Goal: Transaction & Acquisition: Purchase product/service

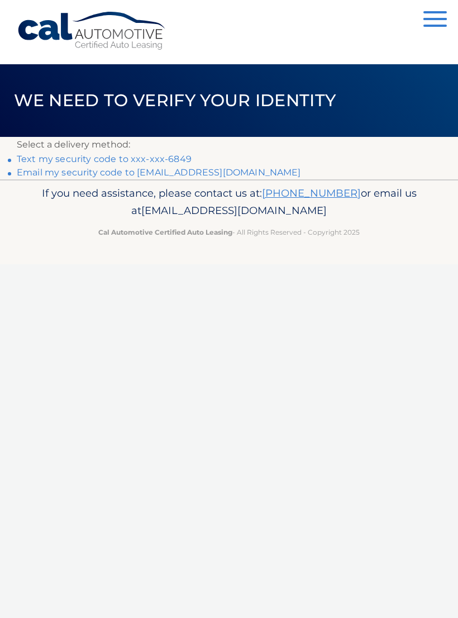
click at [111, 157] on link "Text my security code to xxx-xxx-6849" at bounding box center [104, 159] width 175 height 11
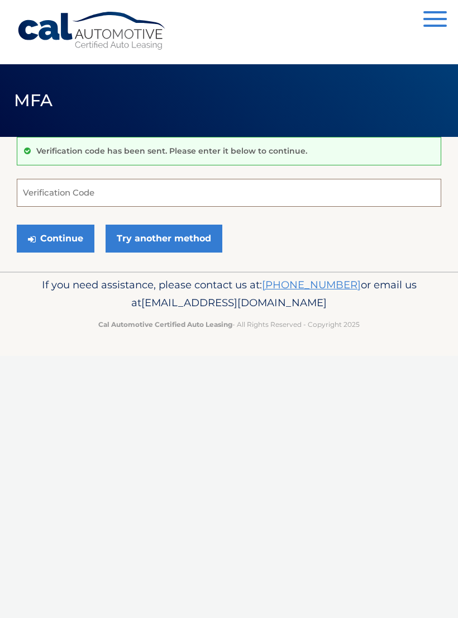
click at [98, 190] on input "Verification Code" at bounding box center [229, 193] width 424 height 28
type input "53776"
click at [69, 241] on button "Continue" at bounding box center [56, 238] width 78 height 28
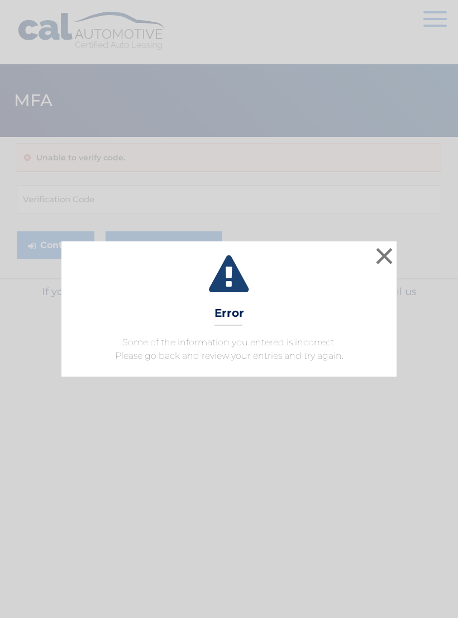
click at [379, 267] on button "×" at bounding box center [384, 256] width 22 height 22
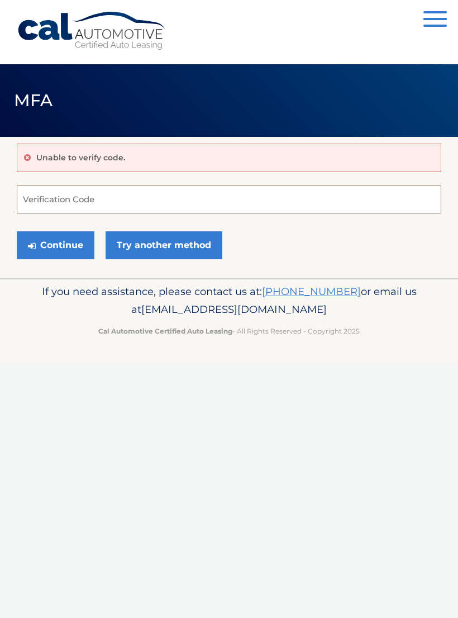
click at [74, 200] on input "Verification Code" at bounding box center [229, 199] width 424 height 28
type input "537769"
click at [56, 255] on button "Continue" at bounding box center [56, 245] width 78 height 28
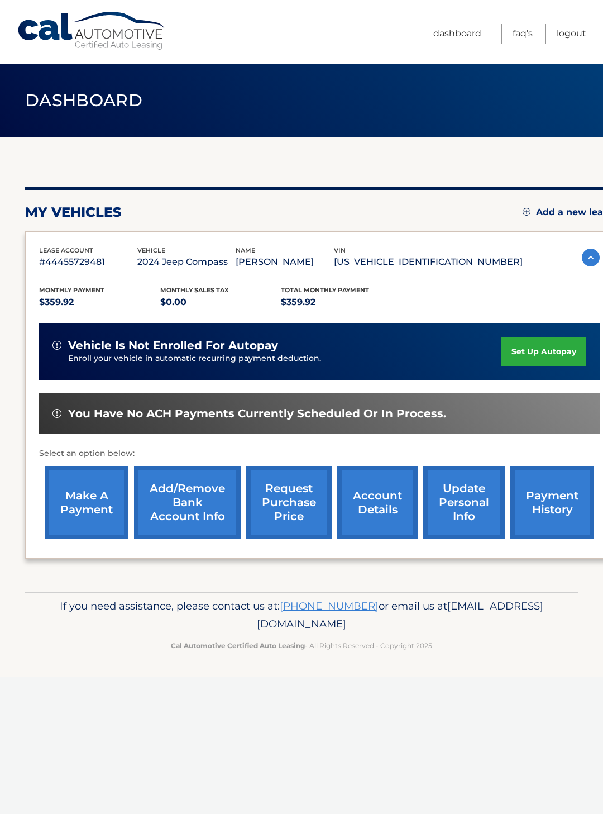
click at [90, 518] on link "make a payment" at bounding box center [87, 502] width 84 height 73
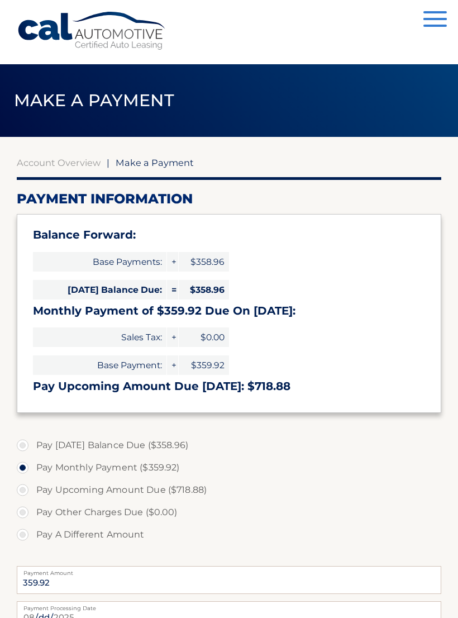
select select "NzFmZjgxMGMtMmZkMy00YTg2LWJlNmQtYjg1ZWQ4YjI2OTNi"
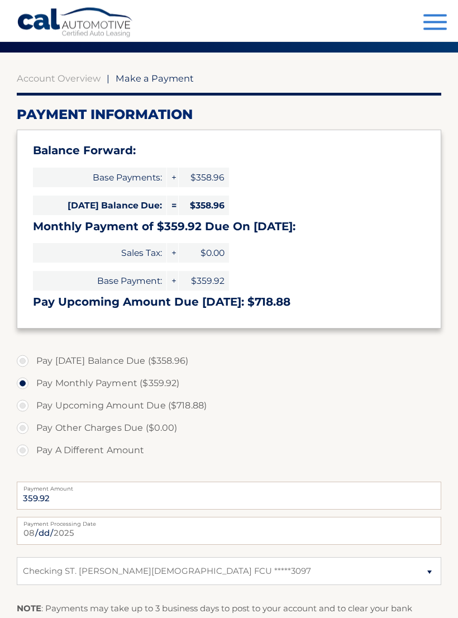
scroll to position [84, 0]
click at [28, 451] on label "Pay A Different Amount" at bounding box center [229, 450] width 424 height 22
click at [28, 451] on input "Pay A Different Amount" at bounding box center [26, 448] width 11 height 18
radio input "true"
click at [77, 505] on input "Payment Amount" at bounding box center [229, 495] width 424 height 28
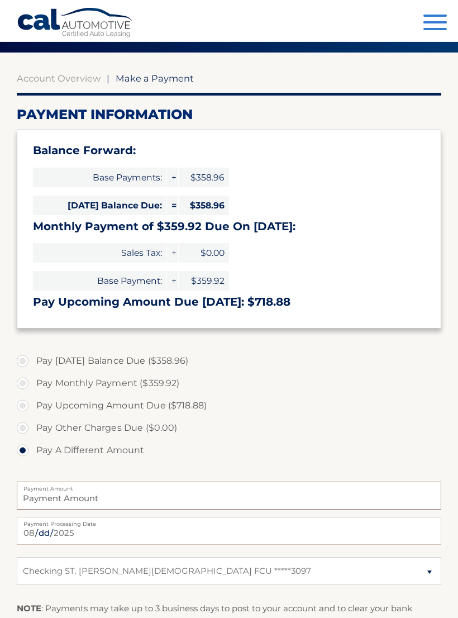
scroll to position [184, 0]
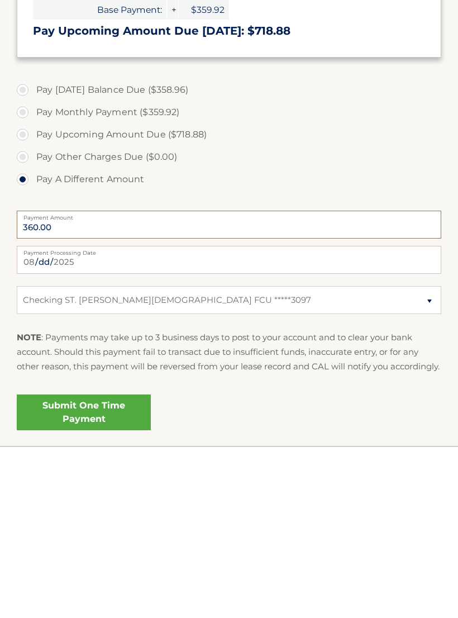
type input "360.00"
click at [113, 565] on link "Submit One Time Payment" at bounding box center [84, 583] width 134 height 36
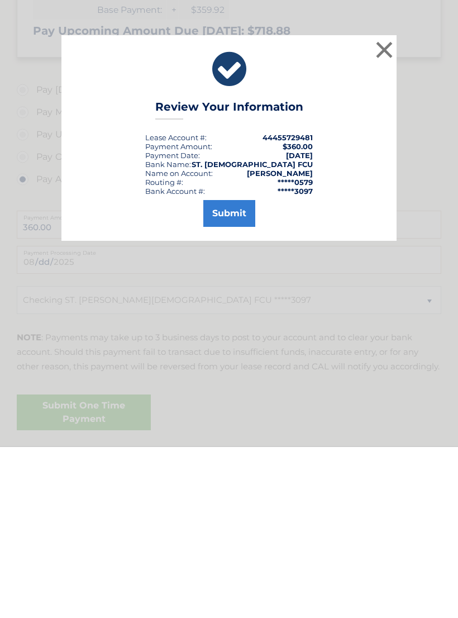
scroll to position [262, 0]
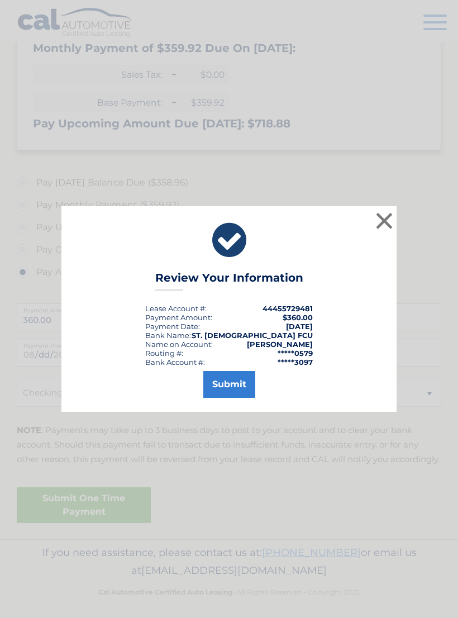
click at [237, 395] on button "Submit" at bounding box center [229, 384] width 52 height 27
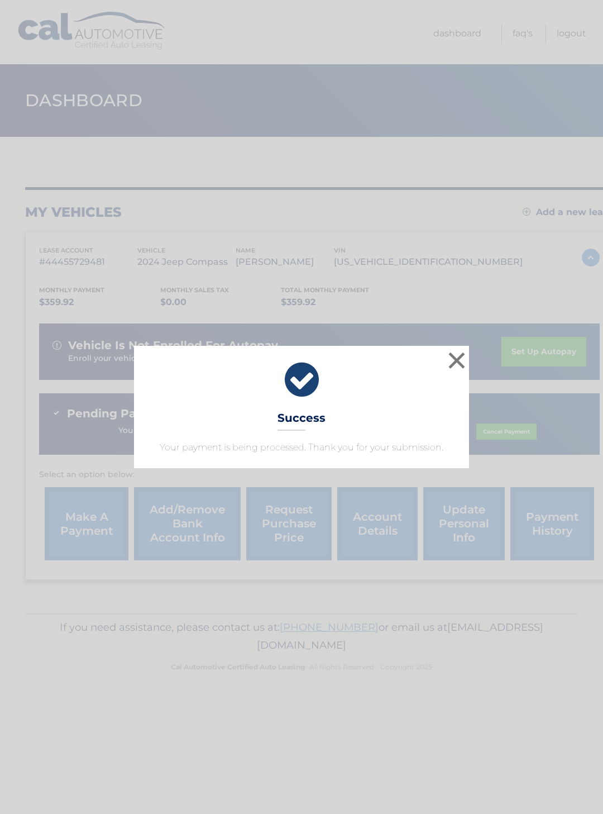
click at [458, 371] on button "×" at bounding box center [457, 360] width 22 height 22
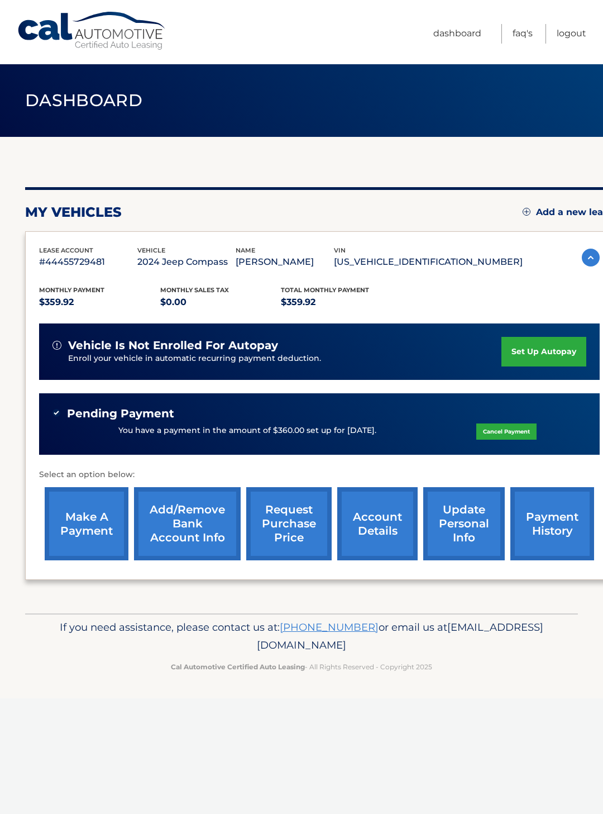
click at [102, 518] on link "make a payment" at bounding box center [87, 523] width 84 height 73
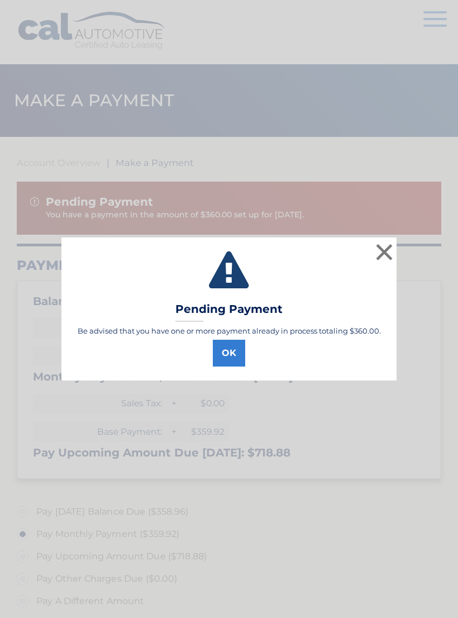
select select "NzFmZjgxMGMtMmZkMy00YTg2LWJlNmQtYjg1ZWQ4YjI2OTNi"
click at [380, 251] on button "×" at bounding box center [384, 252] width 22 height 22
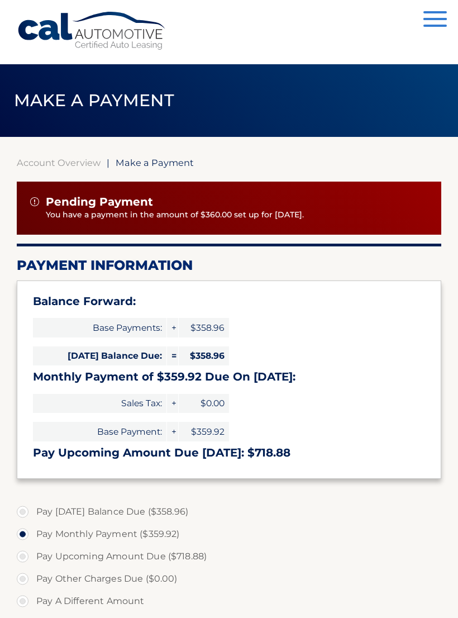
click at [431, 21] on button "Menu" at bounding box center [434, 20] width 23 height 18
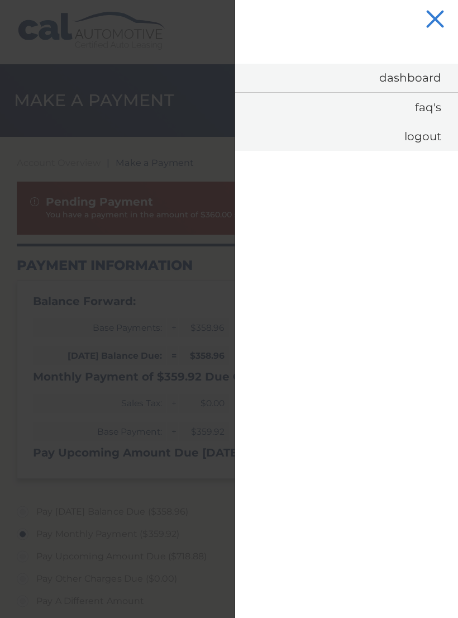
click at [430, 140] on link "Logout" at bounding box center [346, 136] width 223 height 29
